Goal: Transaction & Acquisition: Subscribe to service/newsletter

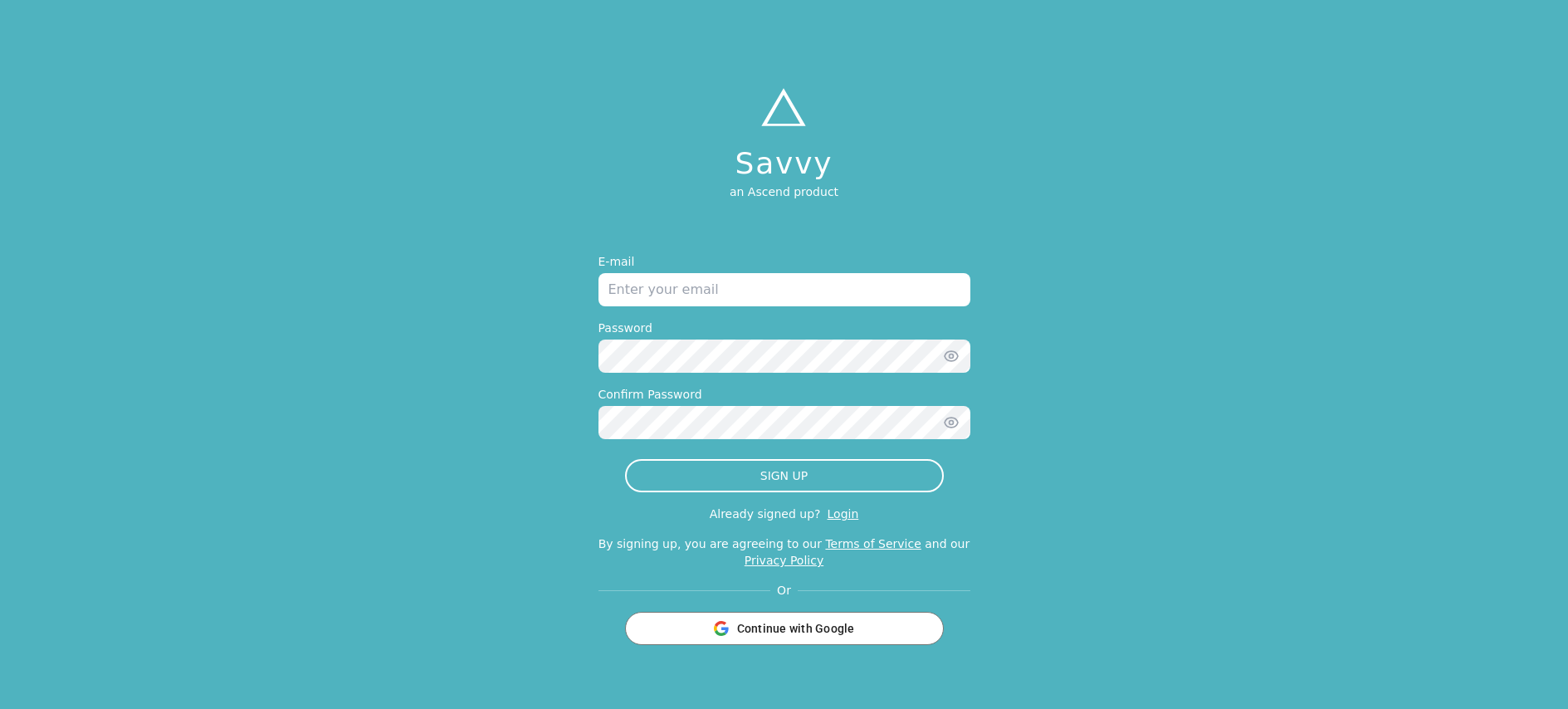
click at [856, 283] on input "email" at bounding box center [784, 290] width 372 height 33
type input "[EMAIL_ADDRESS][DOMAIN_NAME]"
click at [949, 359] on icon "button" at bounding box center [951, 356] width 16 height 16
click at [587, 367] on div "Savvy an Ascend product E-mail [EMAIL_ADDRESS][DOMAIN_NAME] Password Confirm Pa…" at bounding box center [784, 354] width 1568 height 709
click at [948, 360] on icon "button" at bounding box center [951, 356] width 16 height 16
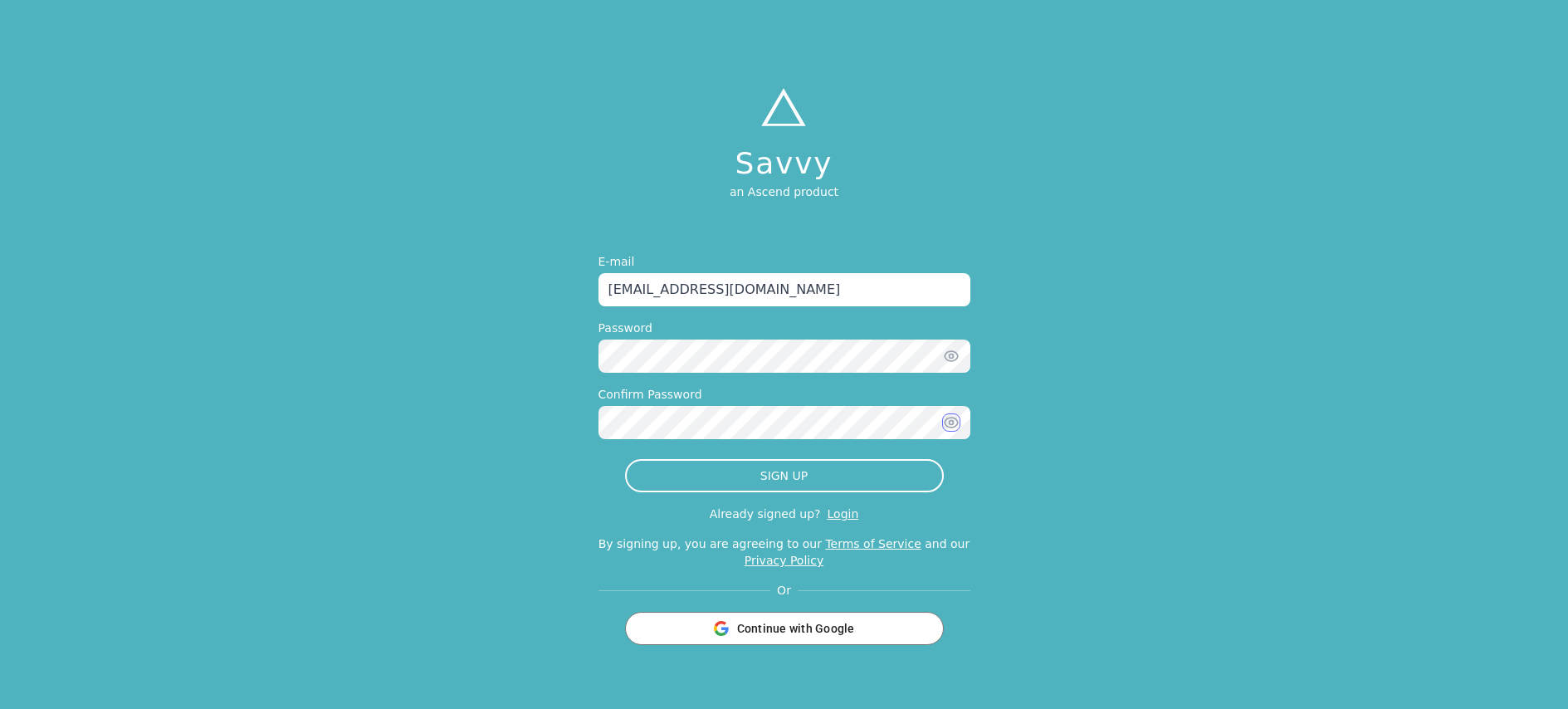
click at [954, 422] on icon "button" at bounding box center [951, 422] width 16 height 16
click at [947, 424] on icon "button" at bounding box center [951, 422] width 16 height 16
click at [791, 479] on button "SIGN UP" at bounding box center [784, 475] width 318 height 33
